Goal: Entertainment & Leisure: Consume media (video, audio)

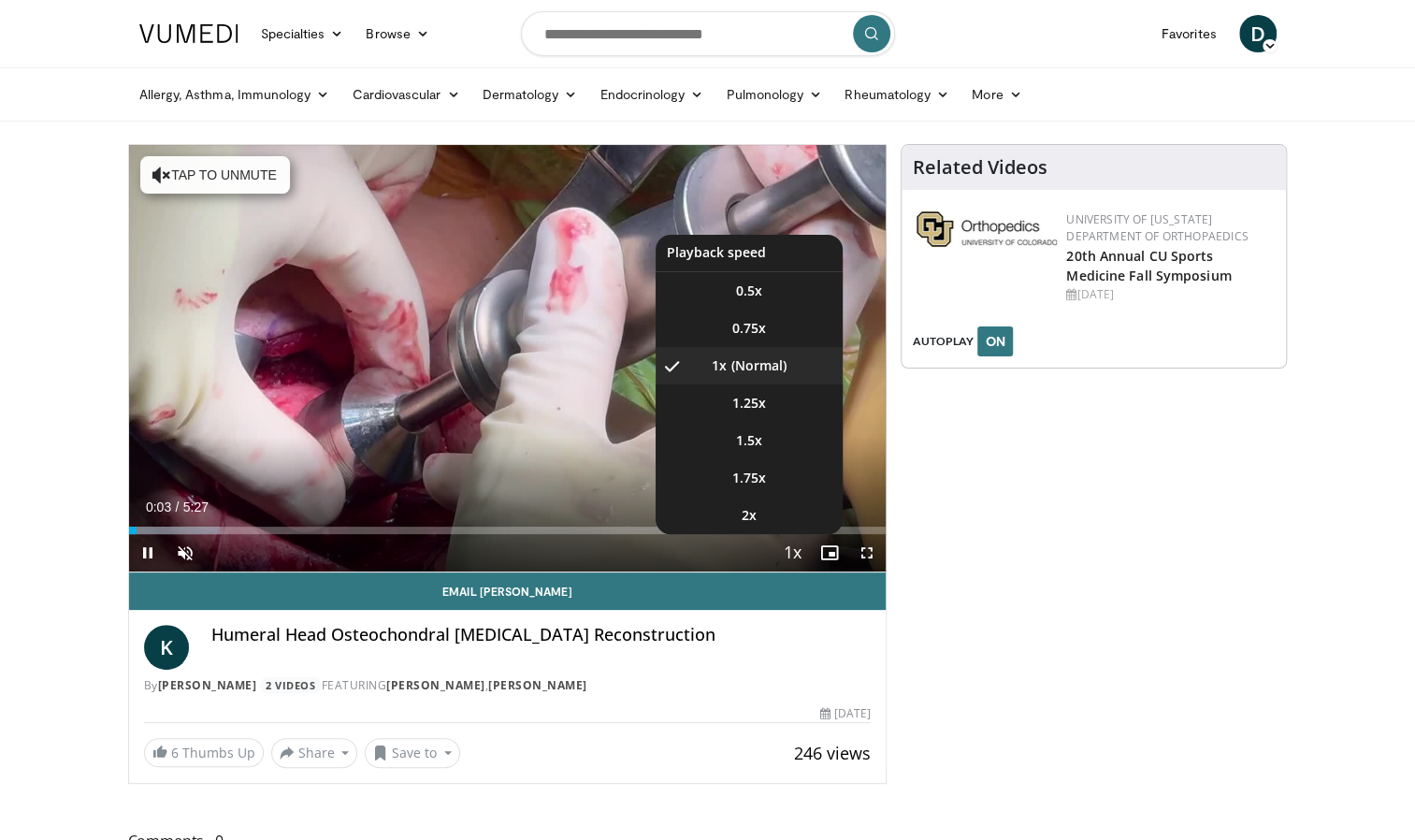
click at [786, 552] on span "Video Player" at bounding box center [791, 553] width 26 height 37
click at [778, 475] on li "1.75x" at bounding box center [749, 478] width 187 height 37
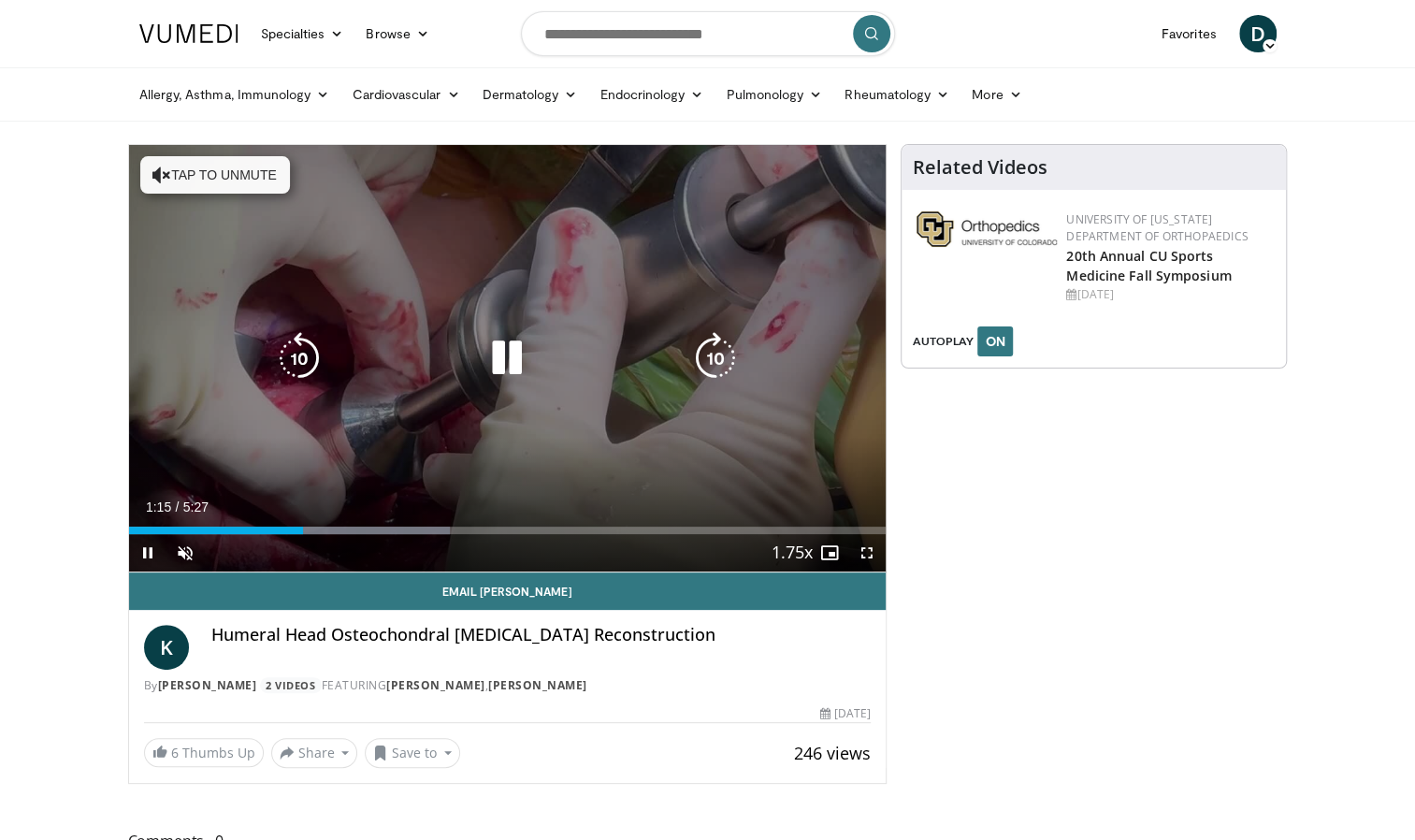
click at [714, 366] on icon "Video Player" at bounding box center [715, 358] width 53 height 53
click at [515, 359] on icon "Video Player" at bounding box center [507, 358] width 53 height 53
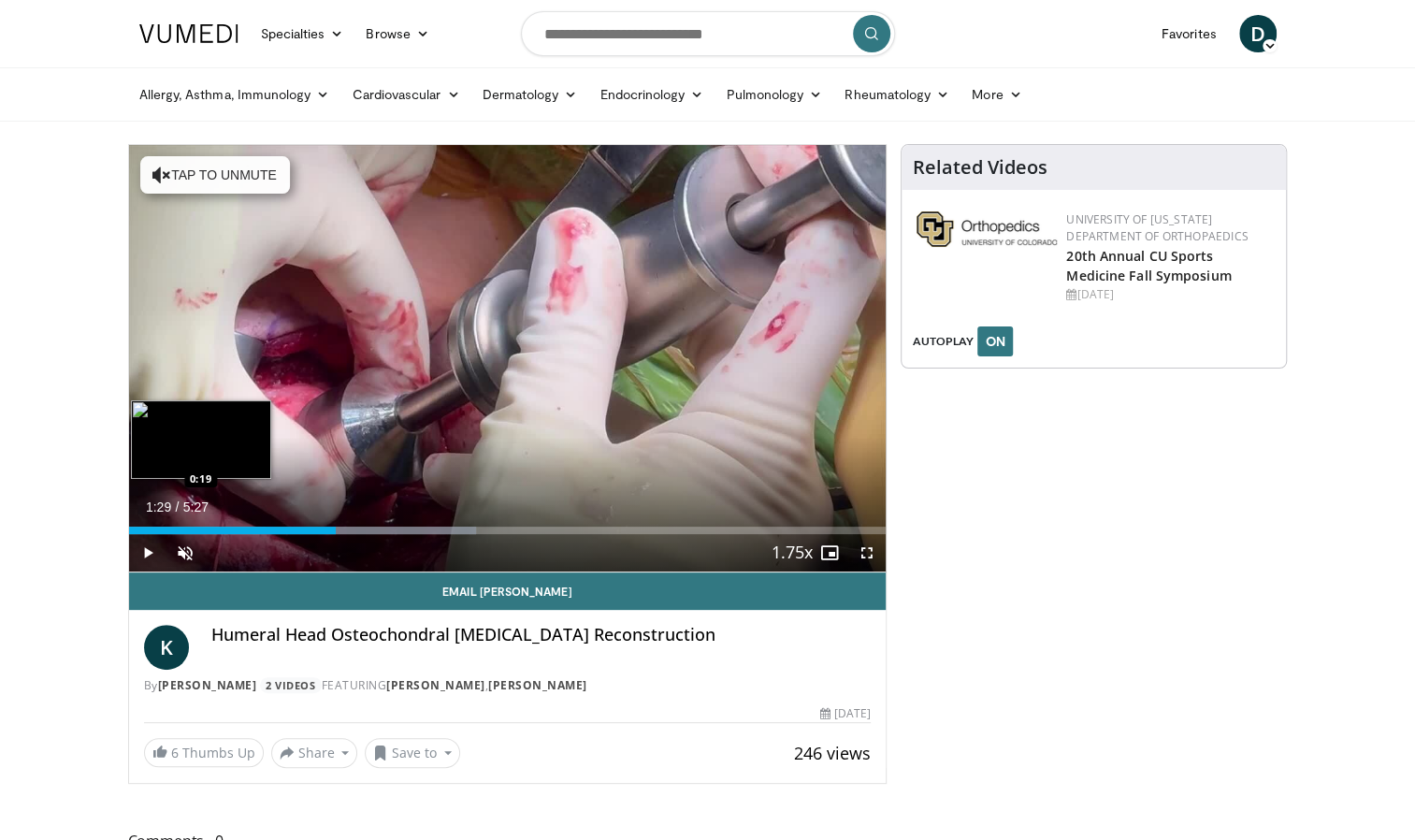
click at [172, 527] on div "Loaded : 45.91% 1:29 0:19" at bounding box center [507, 531] width 757 height 8
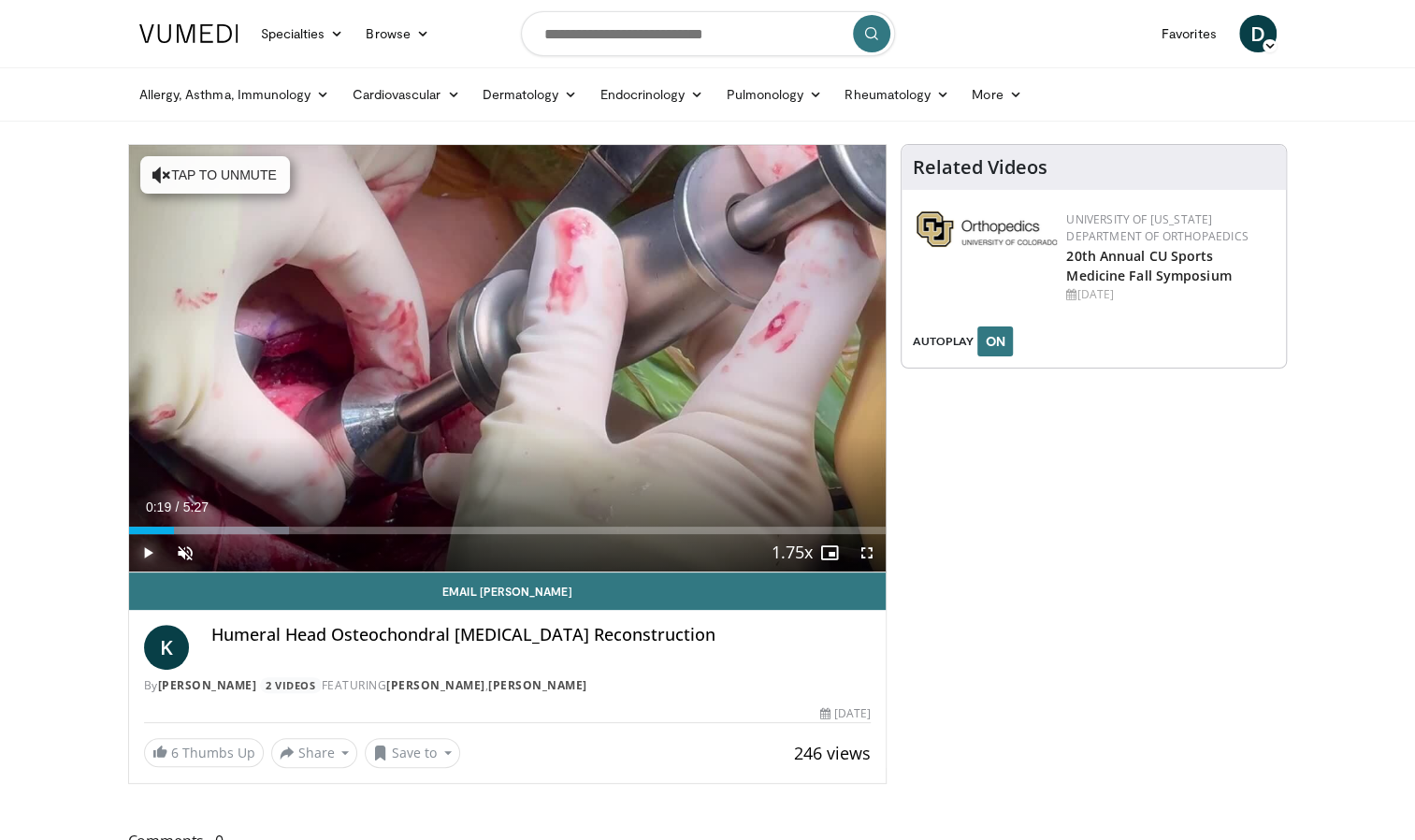
click at [146, 546] on span "Video Player" at bounding box center [147, 552] width 37 height 37
click at [150, 557] on span "Video Player" at bounding box center [147, 552] width 37 height 37
click at [231, 532] on div "Progress Bar" at bounding box center [231, 531] width 161 height 8
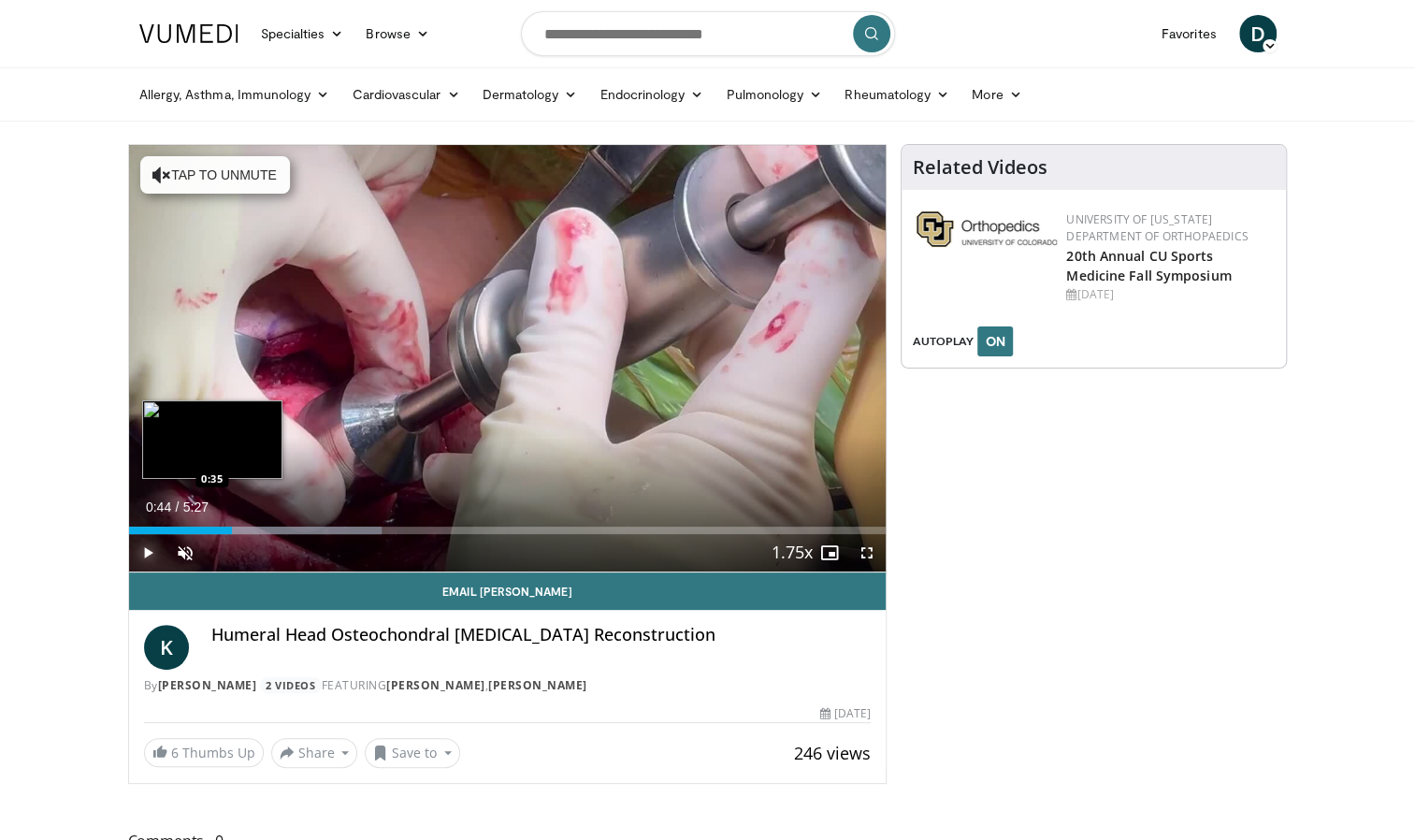
click at [209, 527] on div "0:44" at bounding box center [181, 531] width 103 height 8
